Goal: Complete application form

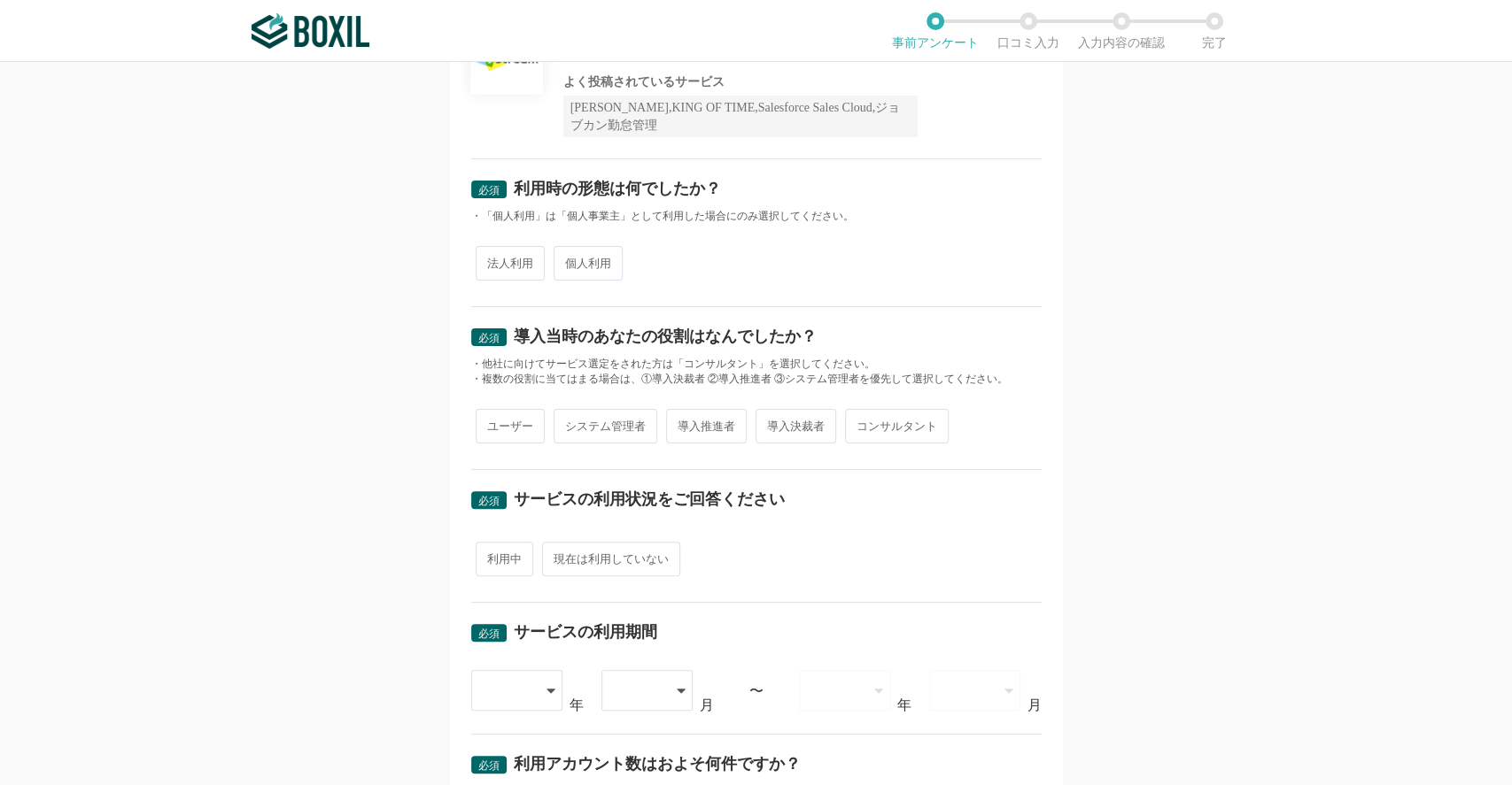
scroll to position [236, 0]
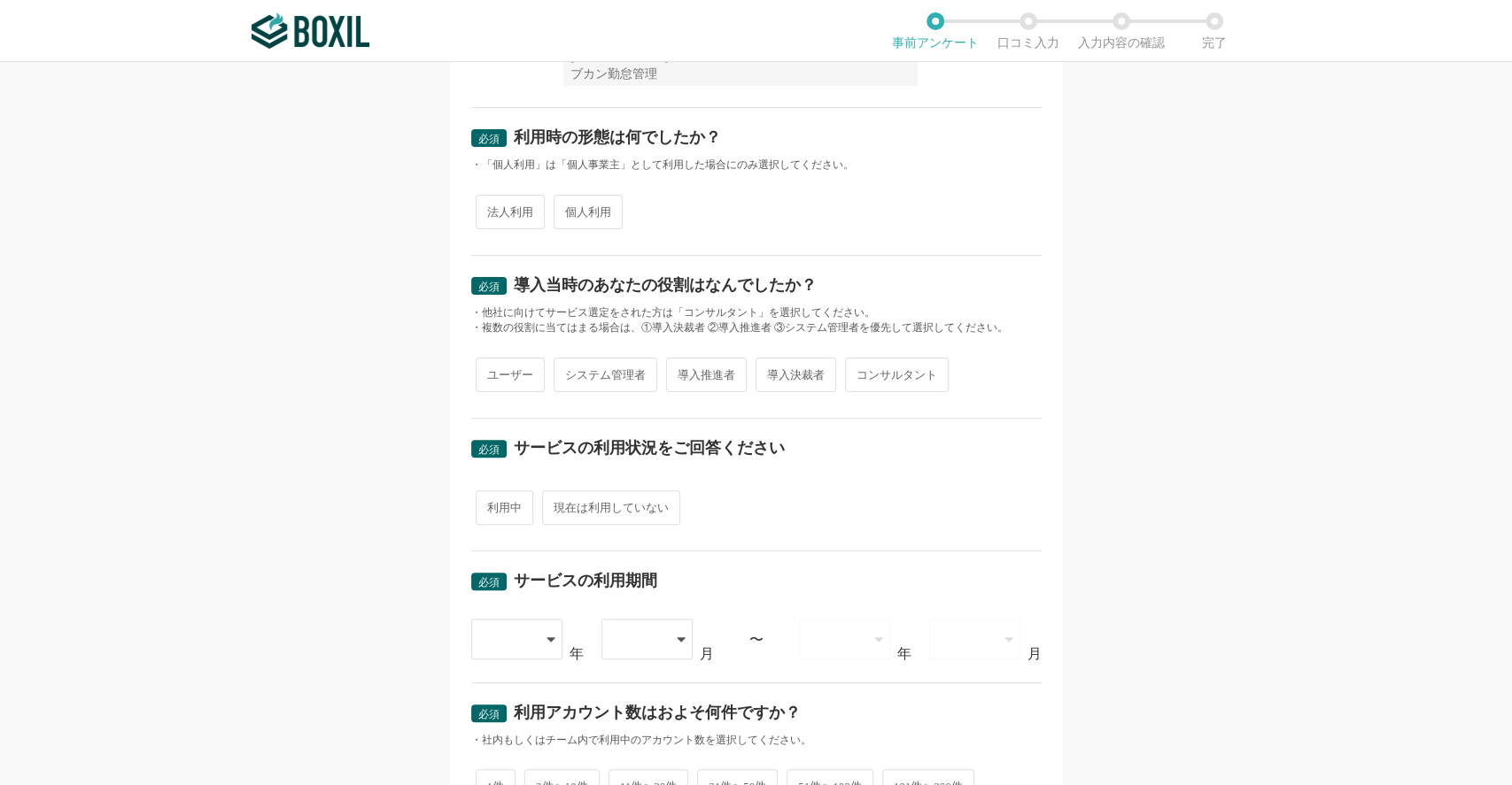
click at [477, 215] on span "法人利用" at bounding box center [511, 211] width 69 height 34
click at [480, 209] on input "法人利用" at bounding box center [485, 203] width 11 height 11
radio input "true"
click at [717, 379] on span "導入推進者" at bounding box center [706, 374] width 81 height 34
click at [682, 372] on input "導入推進者" at bounding box center [676, 366] width 11 height 11
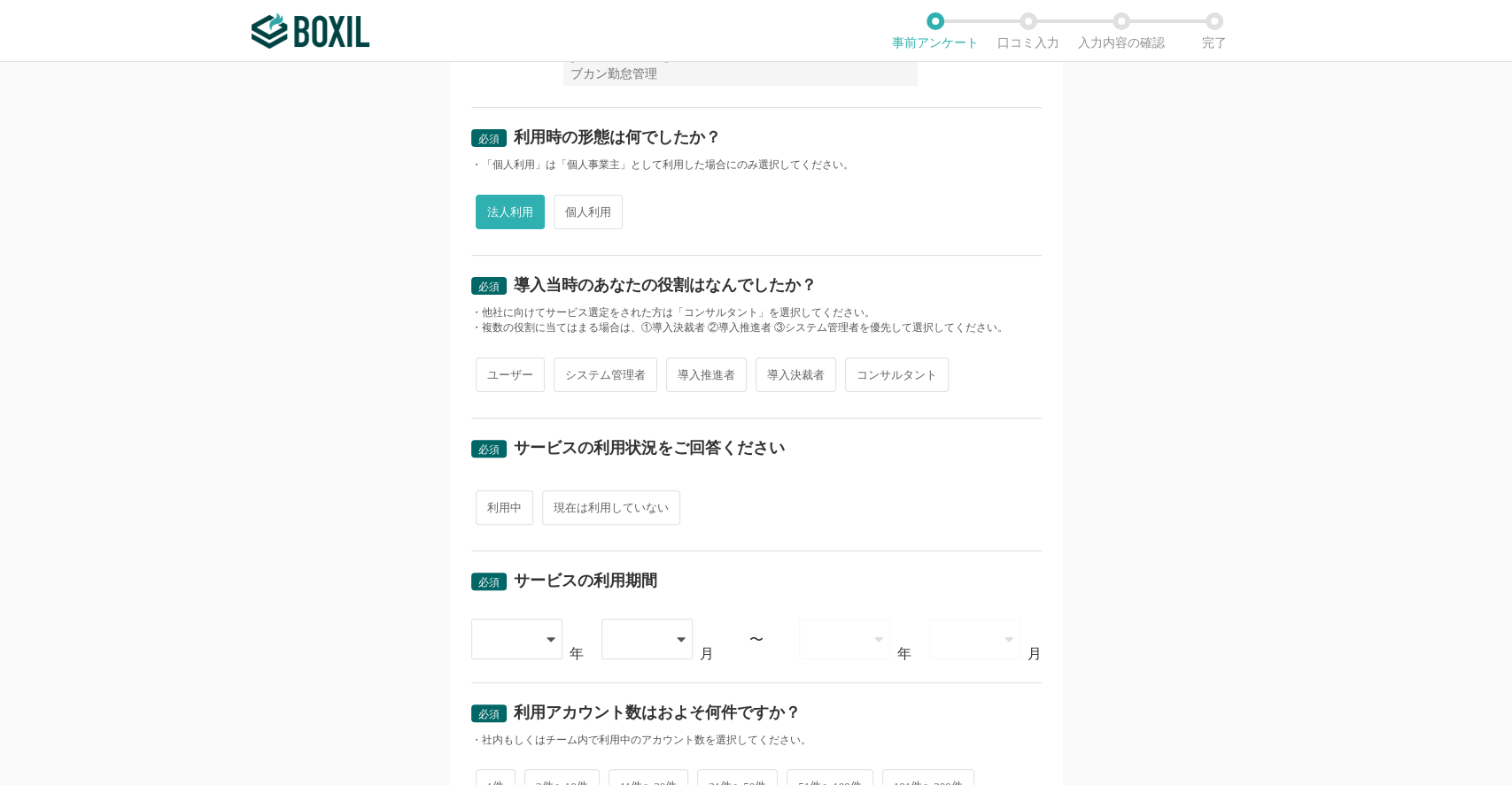
radio input "true"
click at [681, 380] on span "導入推進者" at bounding box center [706, 374] width 81 height 34
click at [681, 372] on input "導入推進者" at bounding box center [676, 366] width 11 height 11
click at [514, 225] on span "法人利用" at bounding box center [511, 211] width 69 height 34
click at [492, 209] on input "法人利用" at bounding box center [485, 203] width 11 height 11
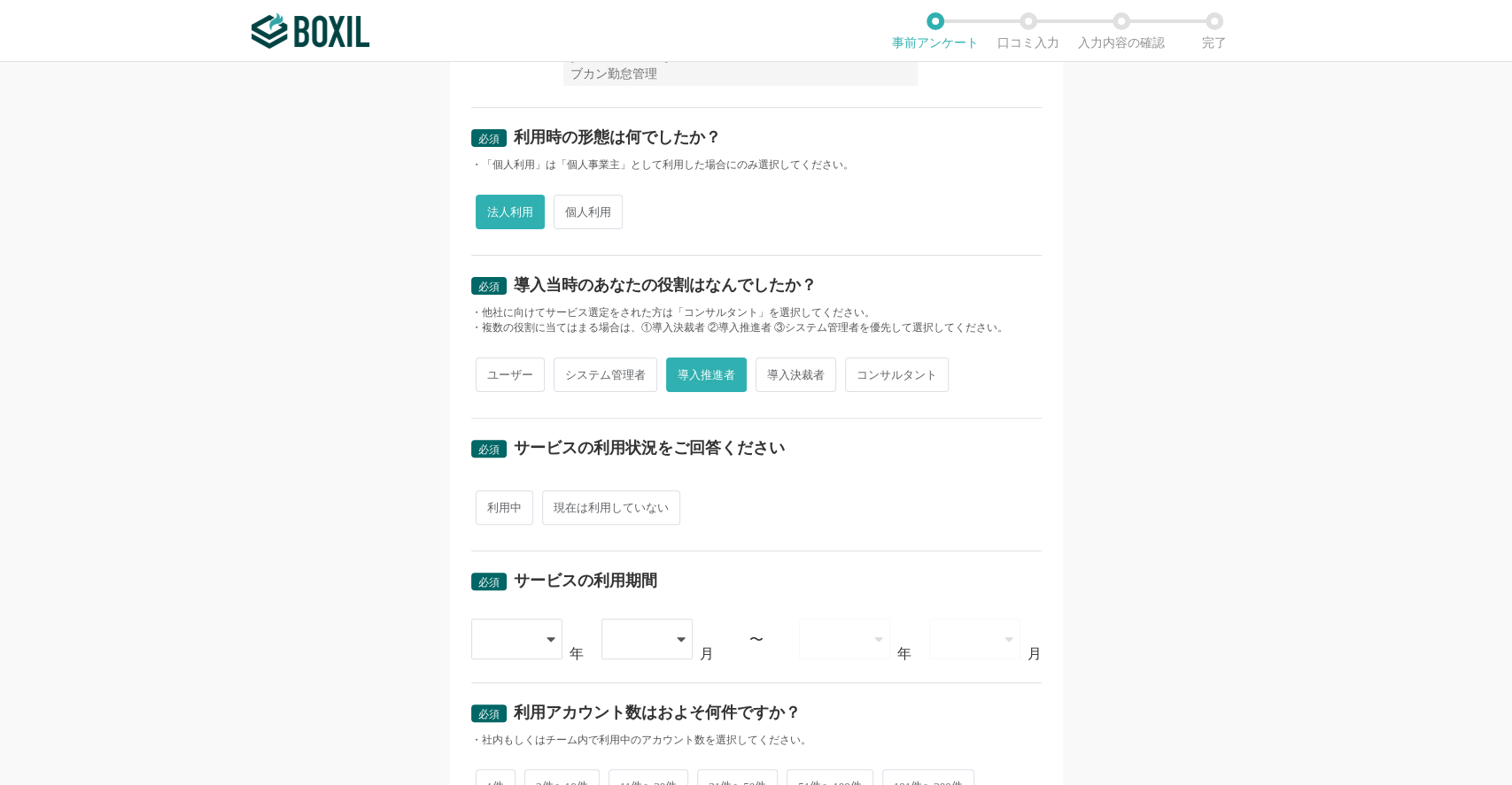
drag, startPoint x: 739, startPoint y: 216, endPoint x: 718, endPoint y: 222, distance: 21.8
